Goal: Book appointment/travel/reservation

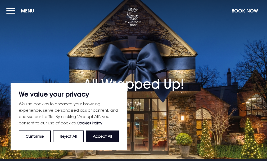
drag, startPoint x: 0, startPoint y: 0, endPoint x: 102, endPoint y: 127, distance: 163.1
click at [102, 132] on button "Accept All" at bounding box center [102, 136] width 33 height 12
checkbox input "true"
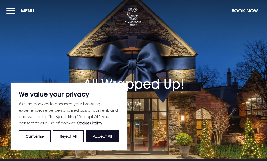
checkbox input "true"
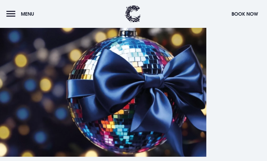
scroll to position [264, 0]
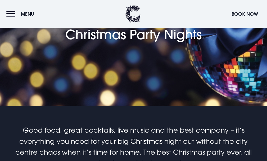
scroll to position [132, 0]
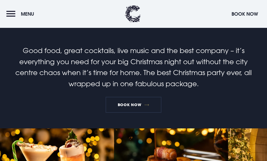
click at [130, 112] on link "Book Now" at bounding box center [134, 105] width 56 height 16
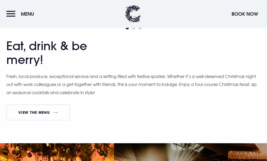
scroll to position [291, 0]
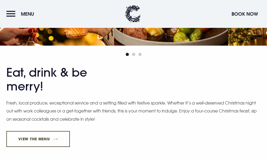
click at [37, 131] on link "View The Menu" at bounding box center [37, 139] width 63 height 16
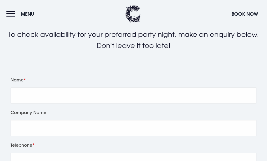
scroll to position [132, 0]
